Goal: Transaction & Acquisition: Purchase product/service

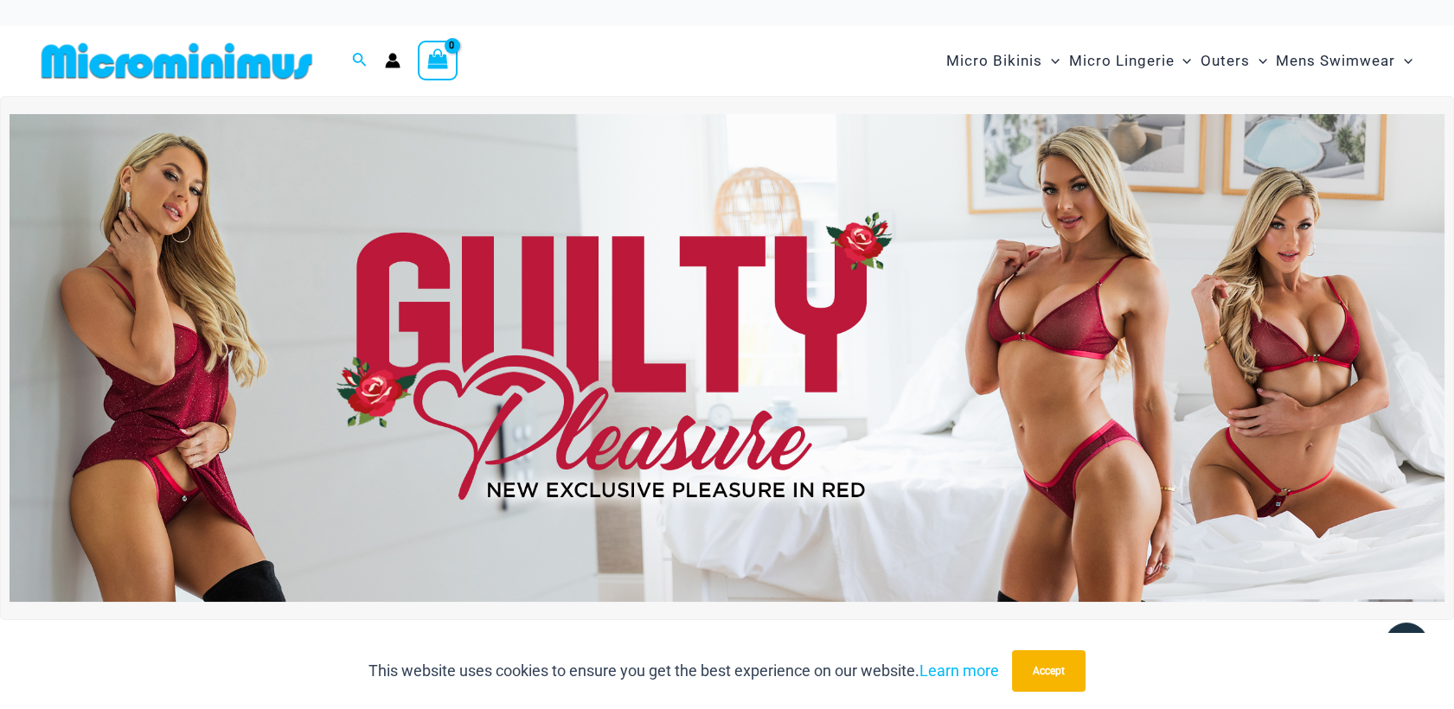
scroll to position [10, 0]
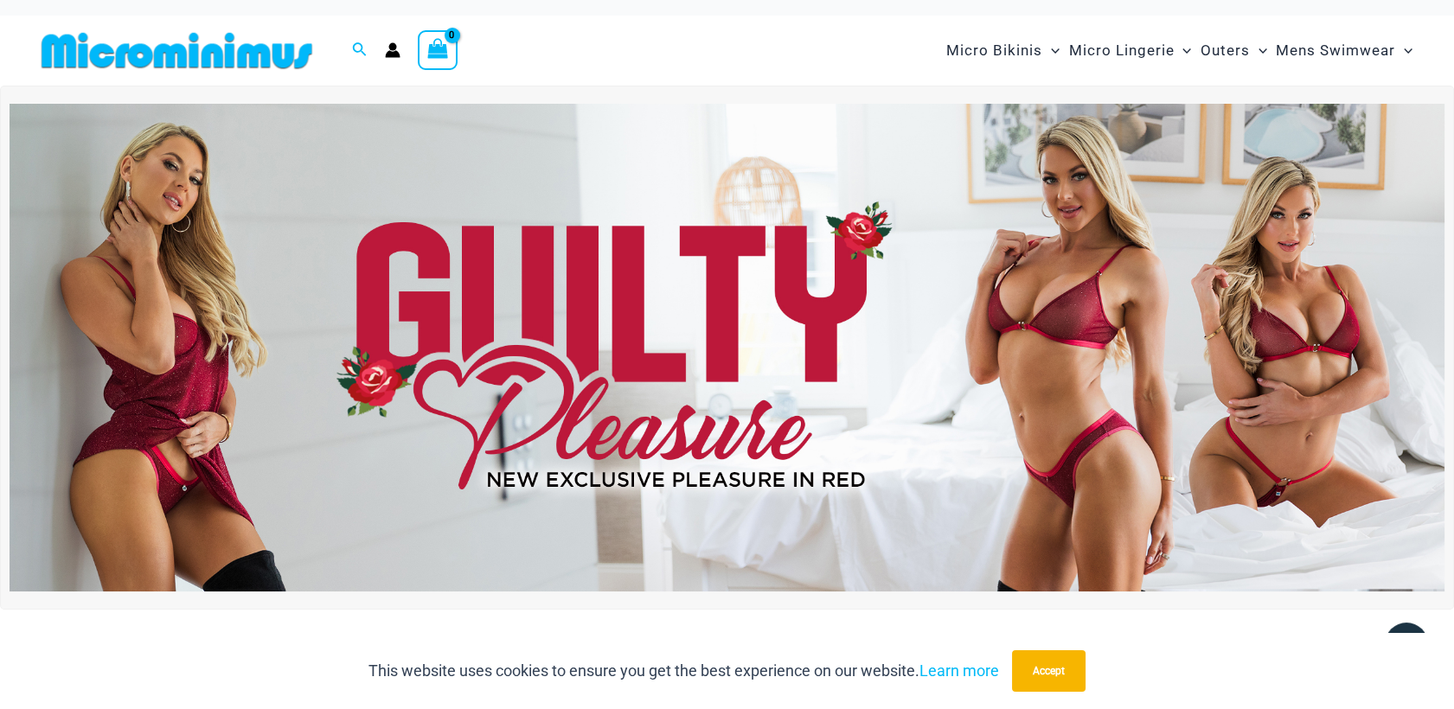
click at [1007, 295] on img at bounding box center [727, 348] width 1435 height 488
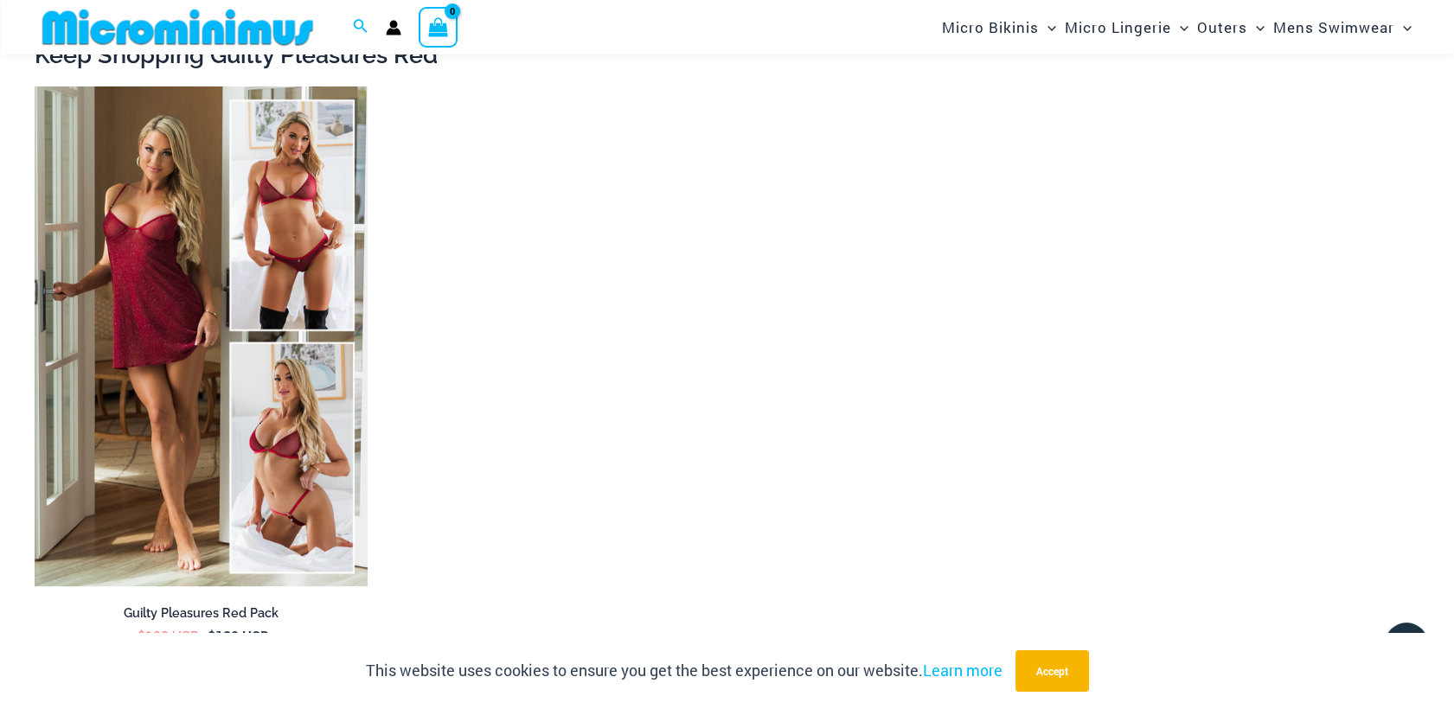
scroll to position [2921, 0]
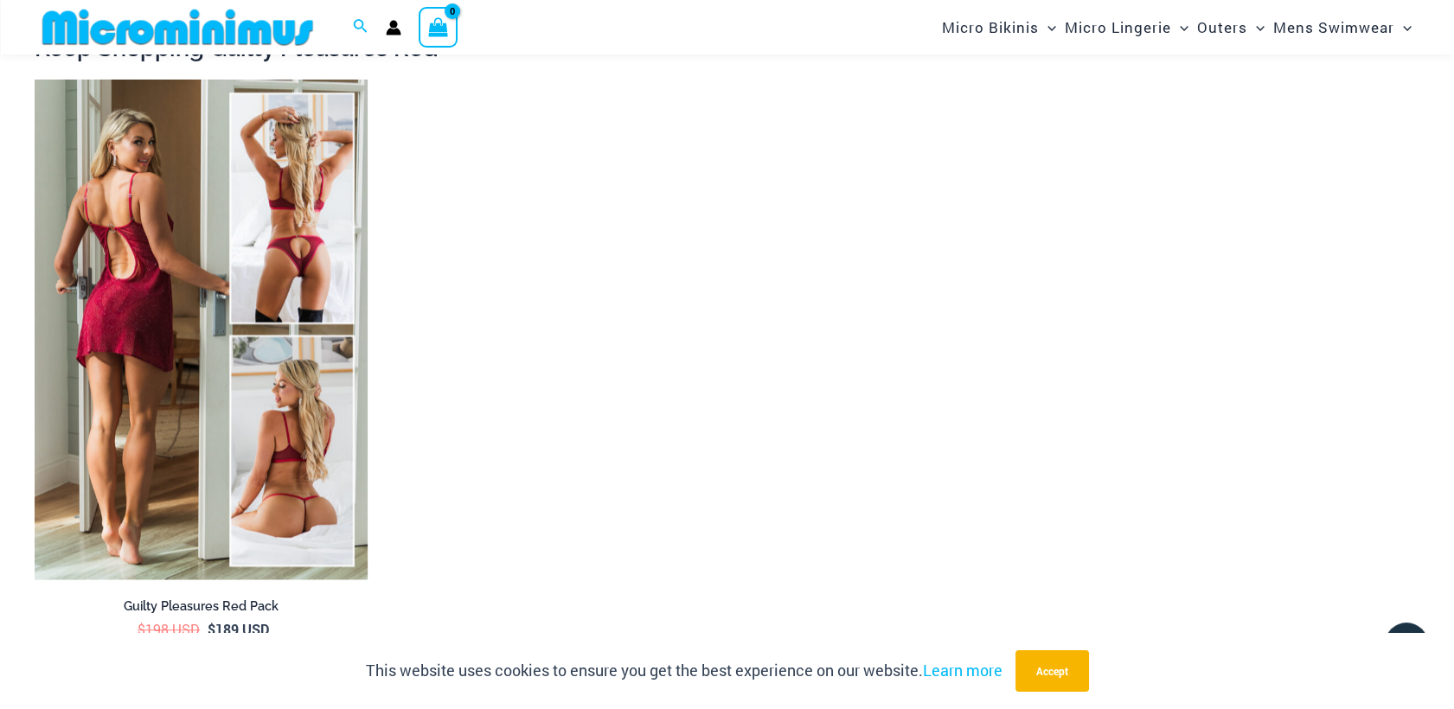
click at [249, 273] on img at bounding box center [201, 330] width 333 height 500
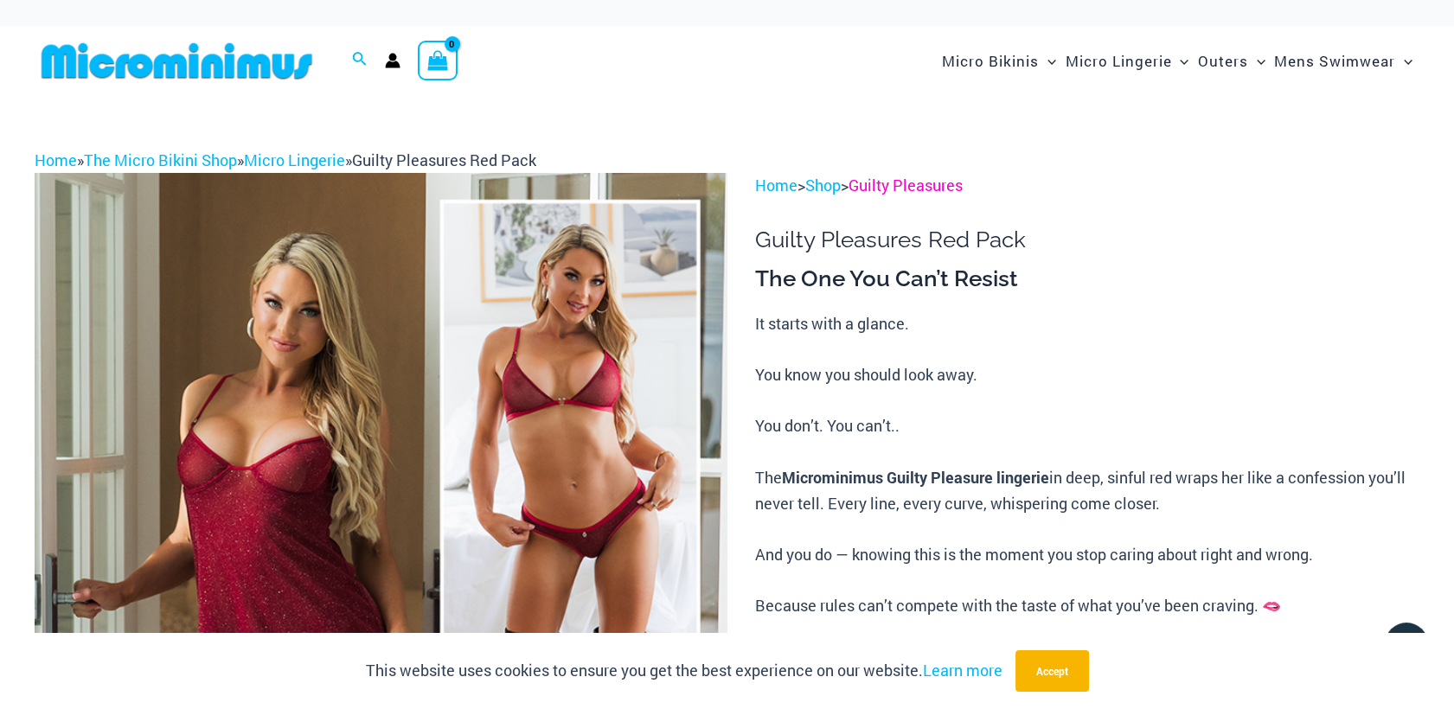
click at [895, 189] on link "Guilty Pleasures" at bounding box center [906, 185] width 114 height 21
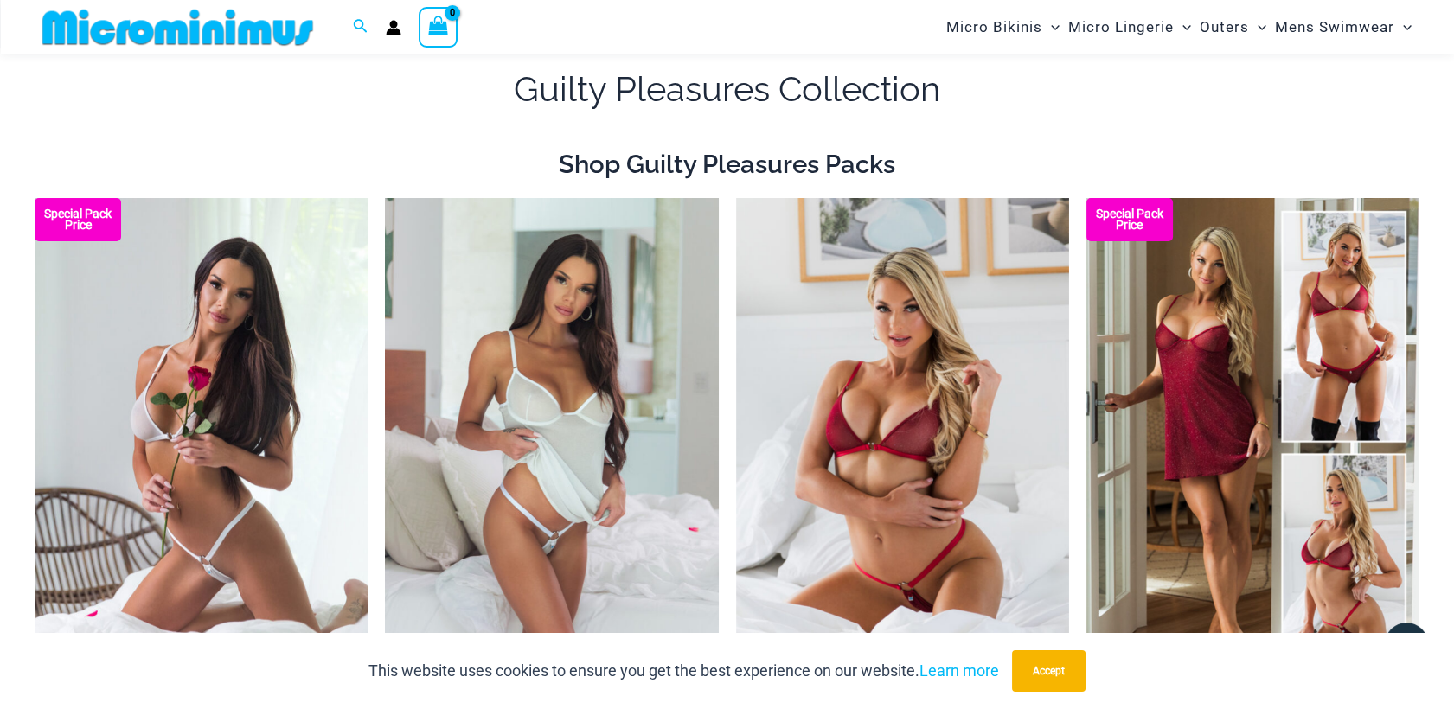
scroll to position [42, 0]
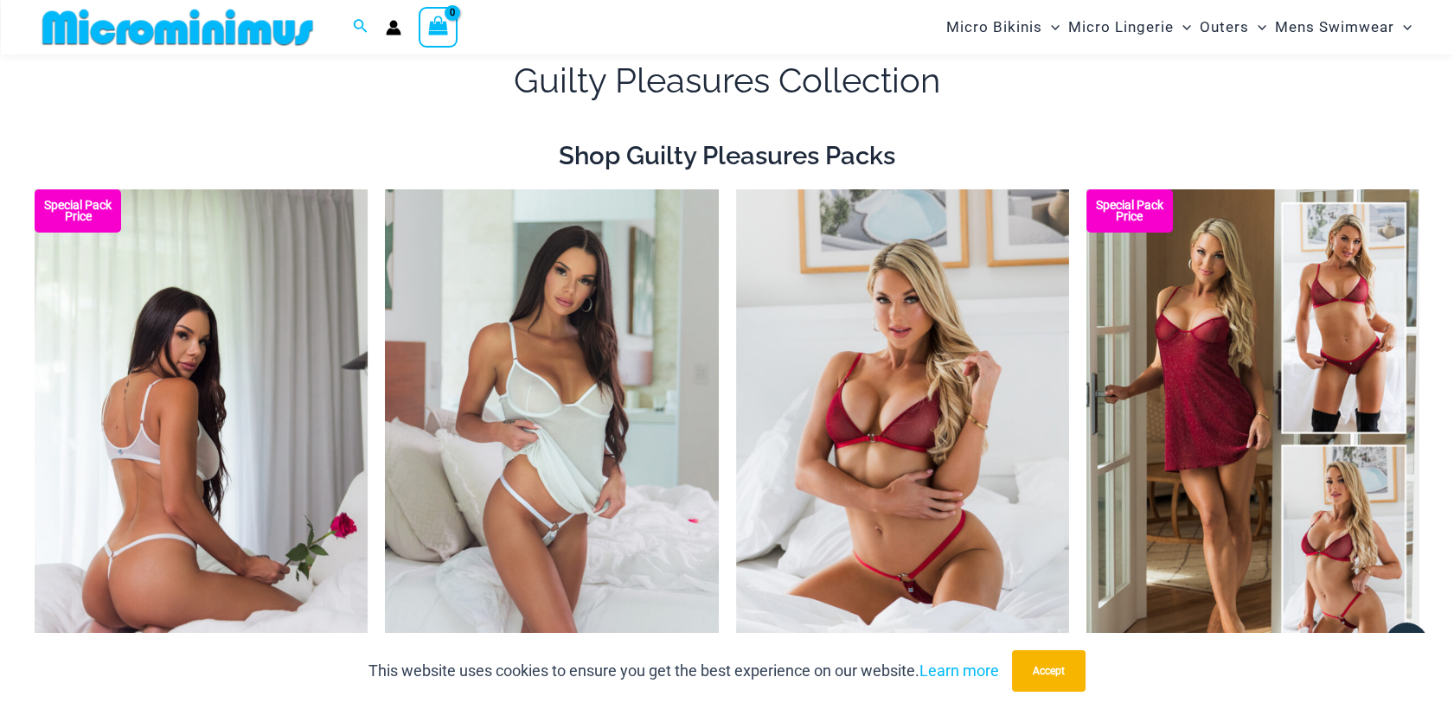
click at [217, 411] on img at bounding box center [201, 439] width 333 height 500
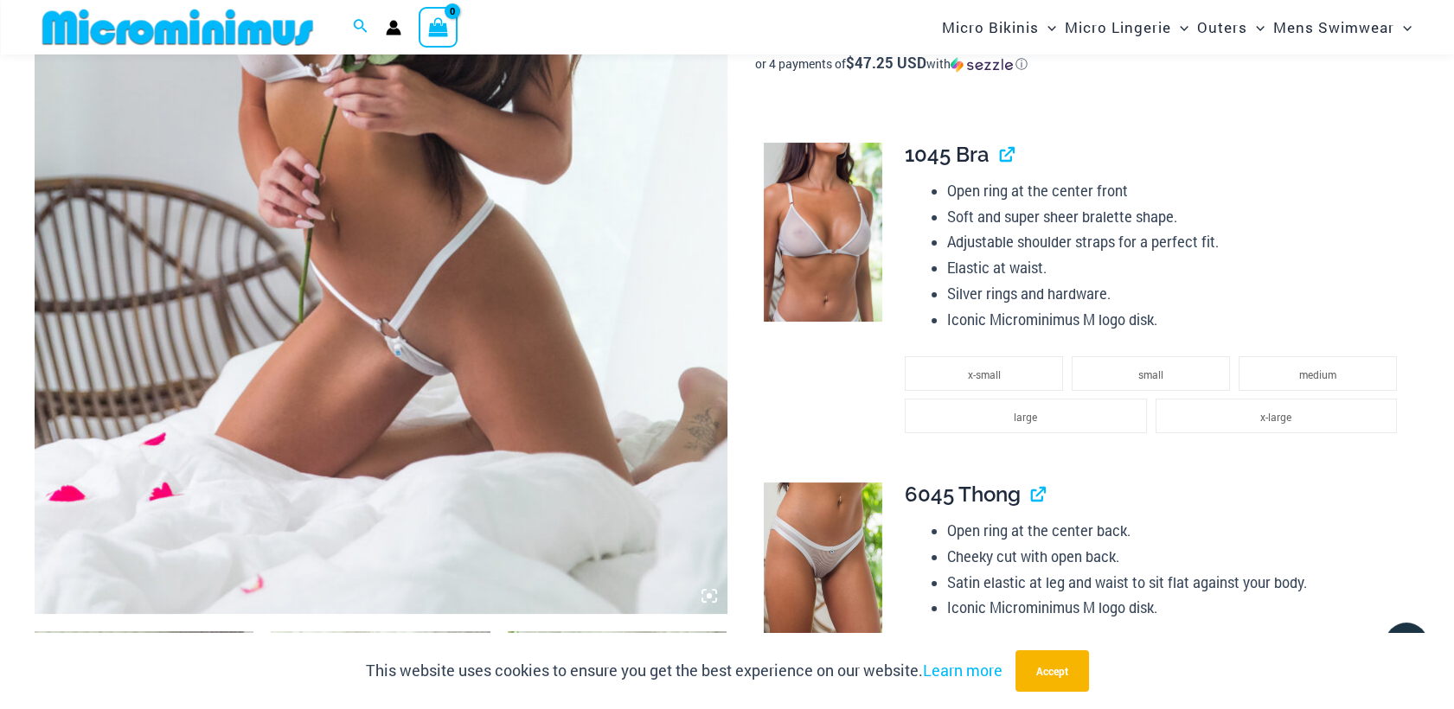
scroll to position [591, 0]
